Goal: Find specific page/section: Find specific page/section

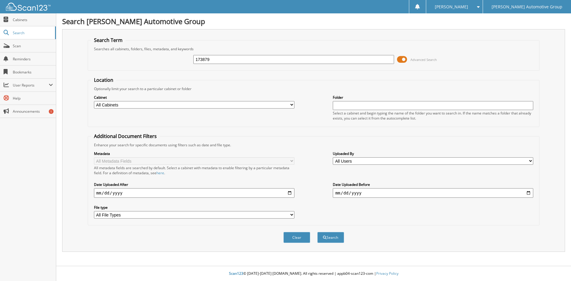
type input "173879"
click at [317, 232] on button "Search" at bounding box center [330, 237] width 27 height 11
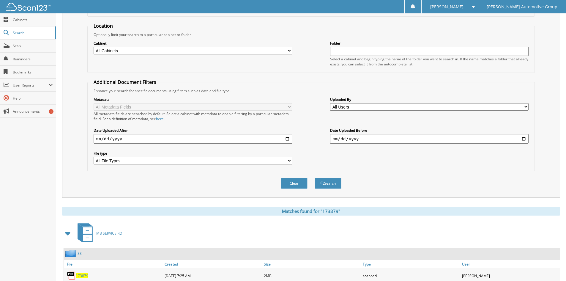
scroll to position [75, 0]
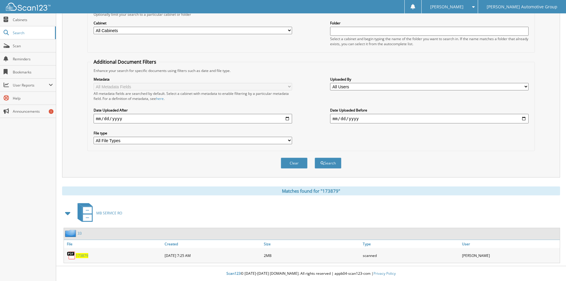
click at [80, 257] on span "173879" at bounding box center [82, 255] width 12 height 5
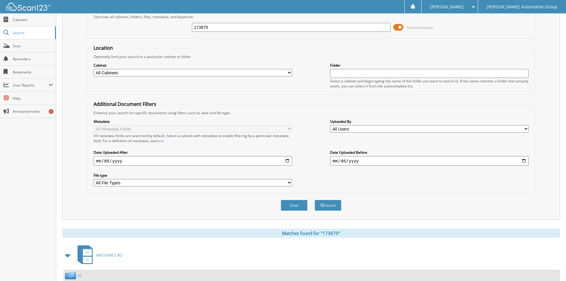
scroll to position [0, 0]
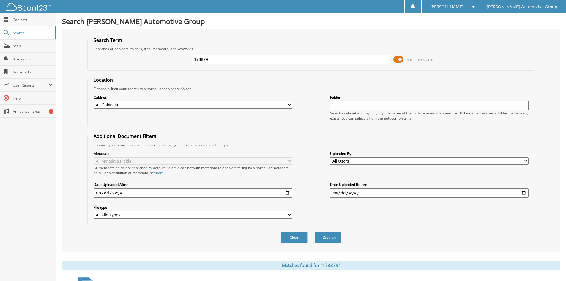
click at [201, 57] on input "173879" at bounding box center [291, 59] width 198 height 9
click at [201, 58] on input "173879" at bounding box center [291, 59] width 198 height 9
click at [201, 59] on input "173879" at bounding box center [291, 59] width 198 height 9
drag, startPoint x: 201, startPoint y: 60, endPoint x: 261, endPoint y: 61, distance: 59.7
click at [258, 61] on input "173879" at bounding box center [291, 59] width 198 height 9
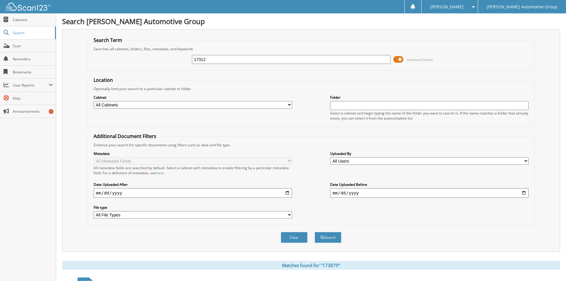
type input "17312"
click at [315, 232] on button "Search" at bounding box center [328, 237] width 27 height 11
click at [223, 57] on input "17312" at bounding box center [291, 59] width 198 height 9
type input "173122"
click at [315, 232] on button "Search" at bounding box center [328, 237] width 27 height 11
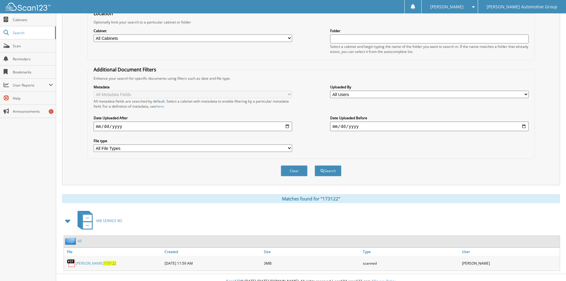
scroll to position [75, 0]
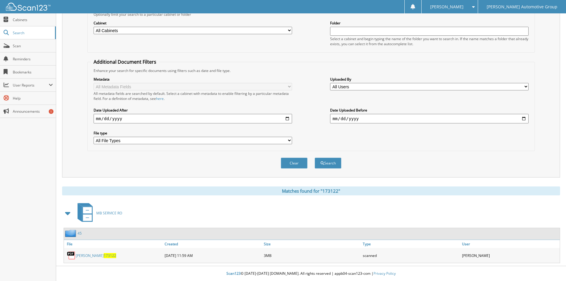
click at [92, 254] on link "CARROLL 173122" at bounding box center [96, 255] width 40 height 5
